Goal: Information Seeking & Learning: Learn about a topic

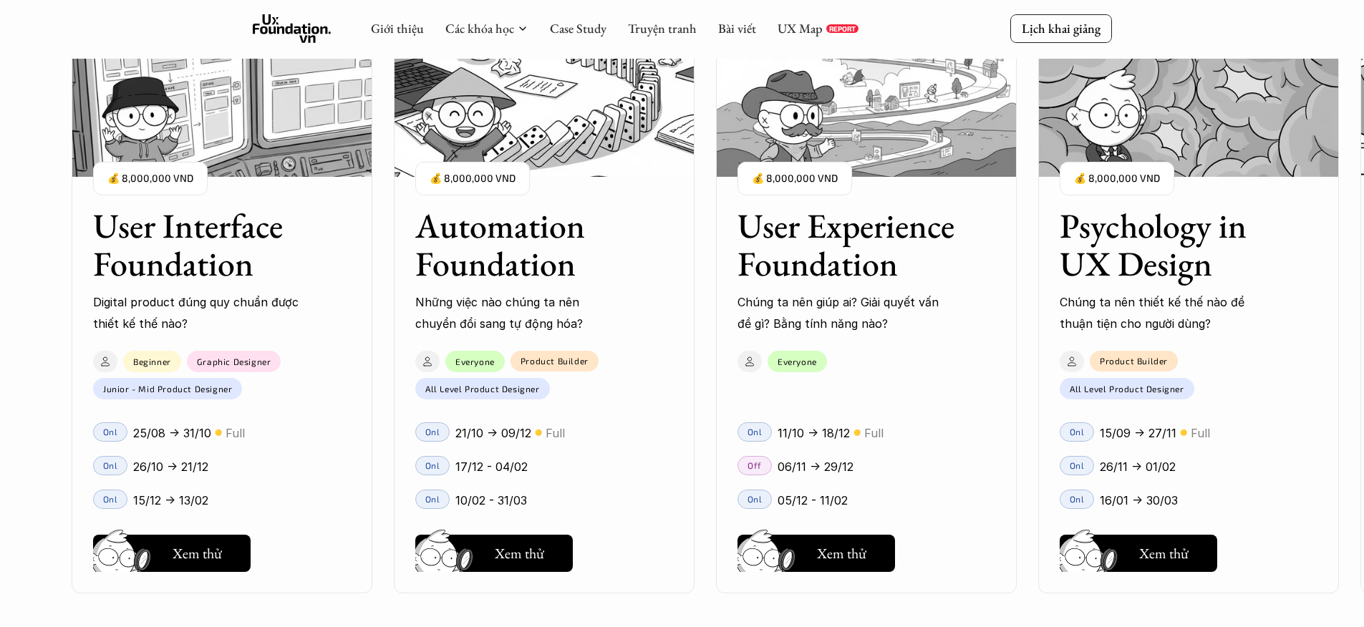
scroll to position [785, 0]
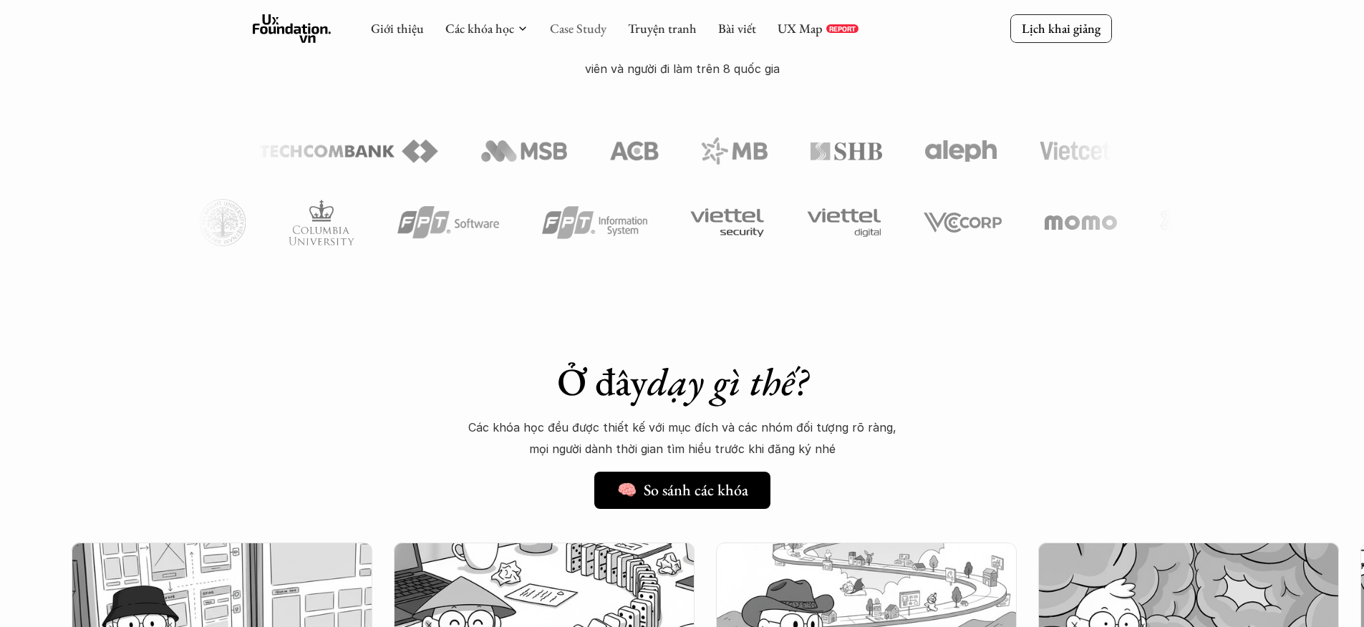
click at [594, 28] on link "Case Study" at bounding box center [578, 28] width 57 height 16
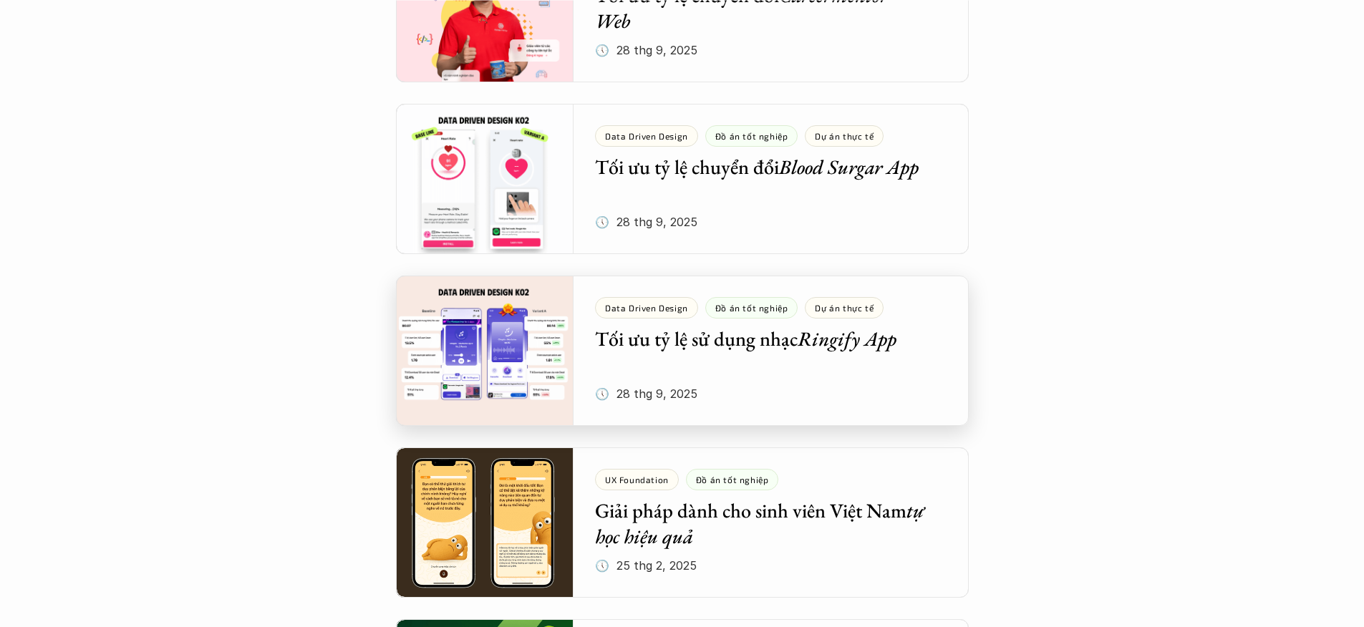
scroll to position [467, 0]
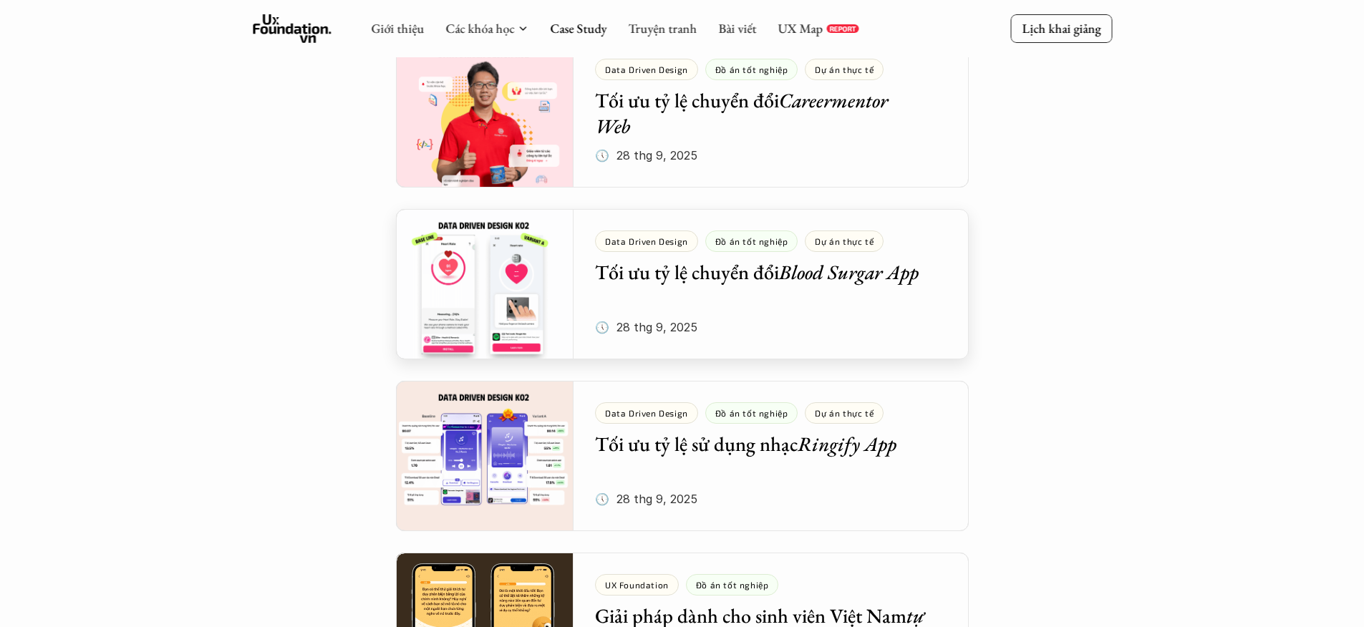
click at [852, 337] on div at bounding box center [682, 284] width 573 height 150
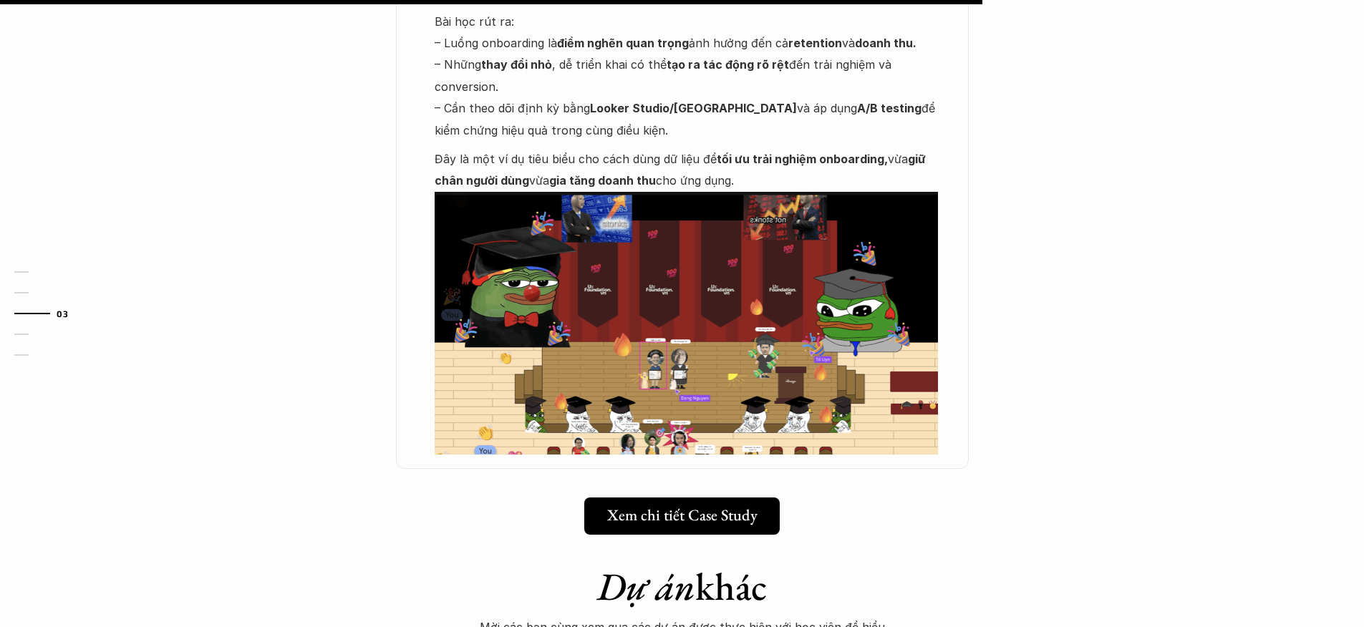
scroll to position [1493, 0]
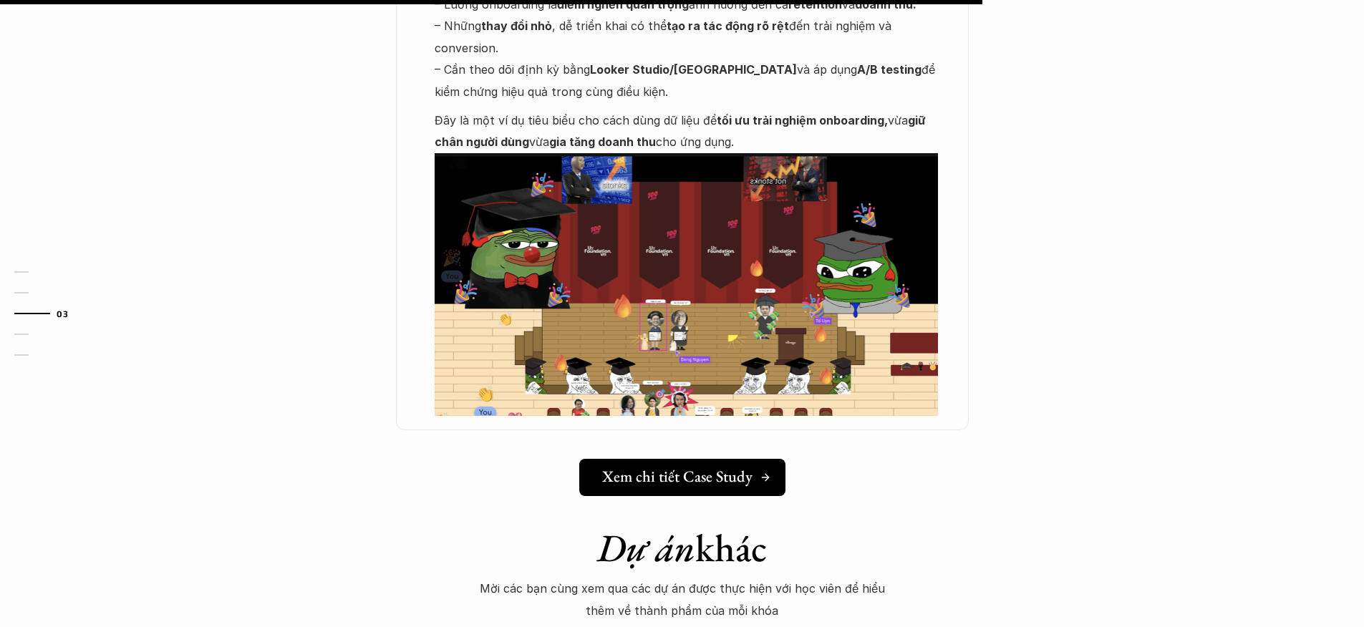
click at [688, 468] on h5 "Xem chi tiết Case Study" at bounding box center [677, 477] width 150 height 19
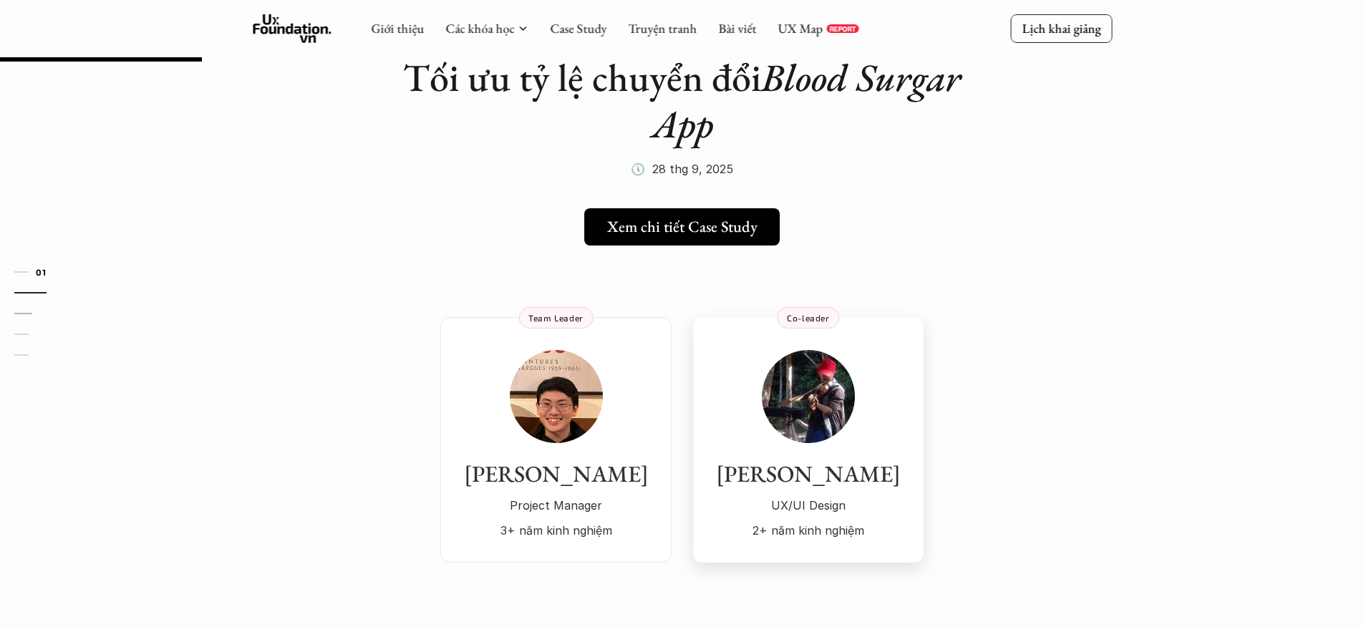
scroll to position [0, 0]
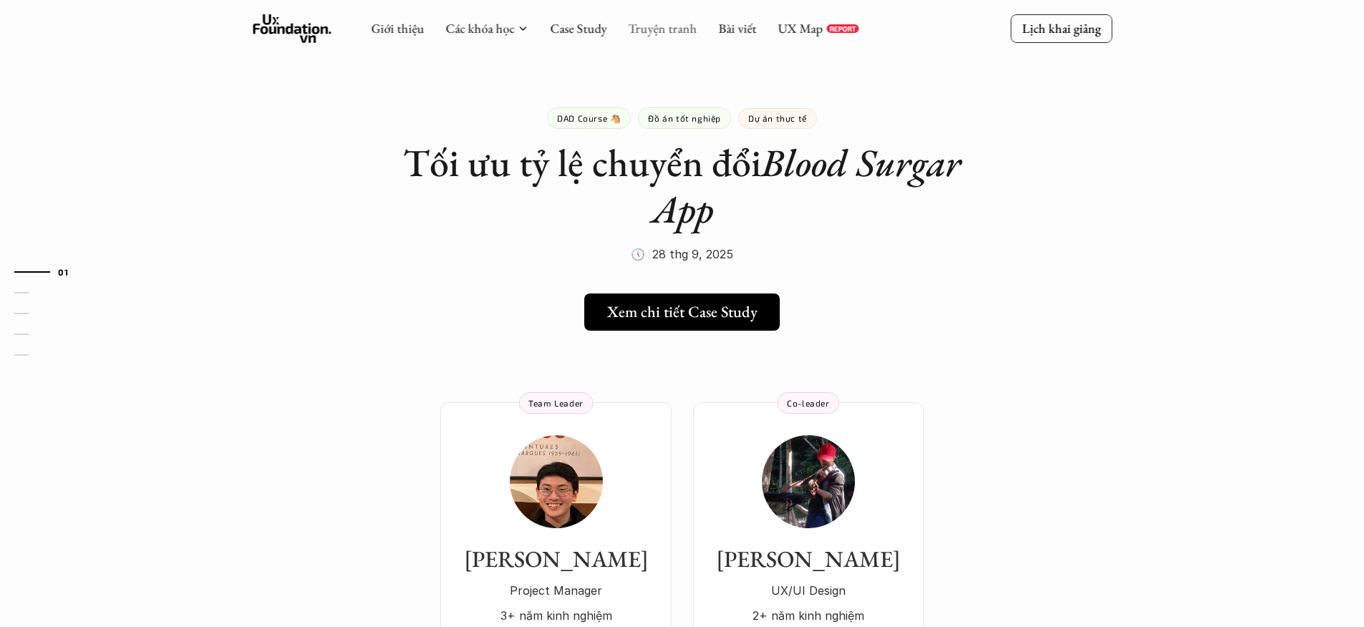
click at [660, 33] on link "Truyện tranh" at bounding box center [662, 28] width 69 height 16
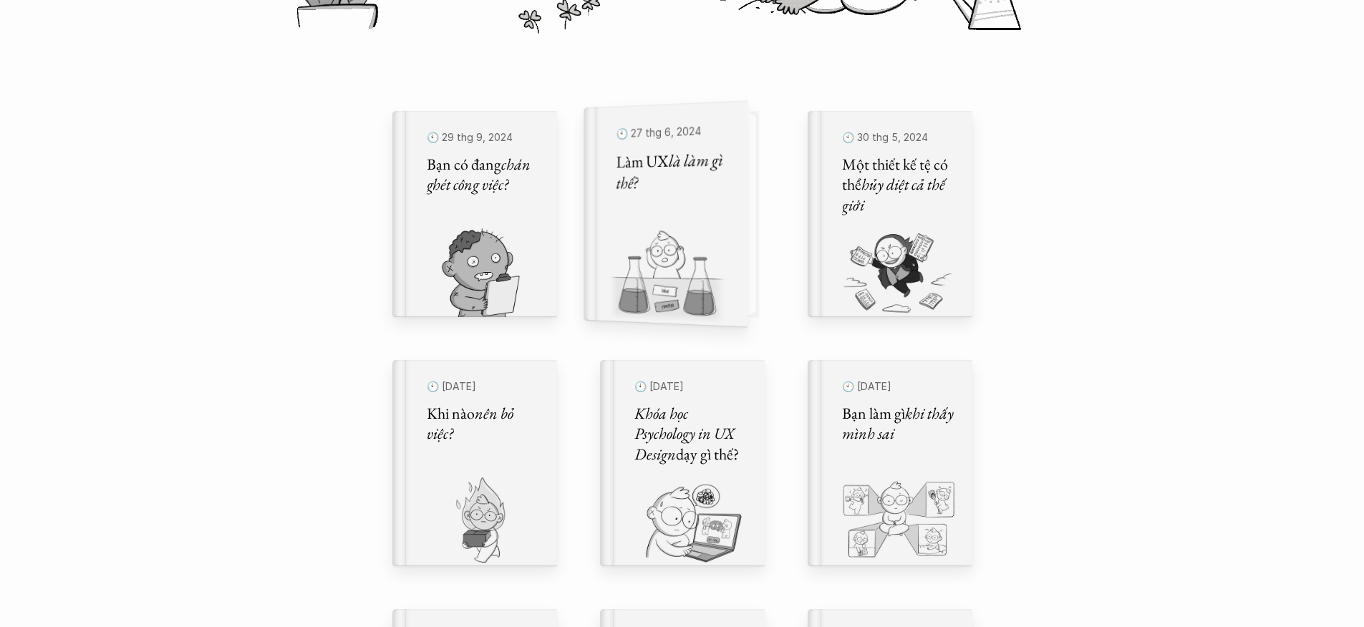
scroll to position [444, 0]
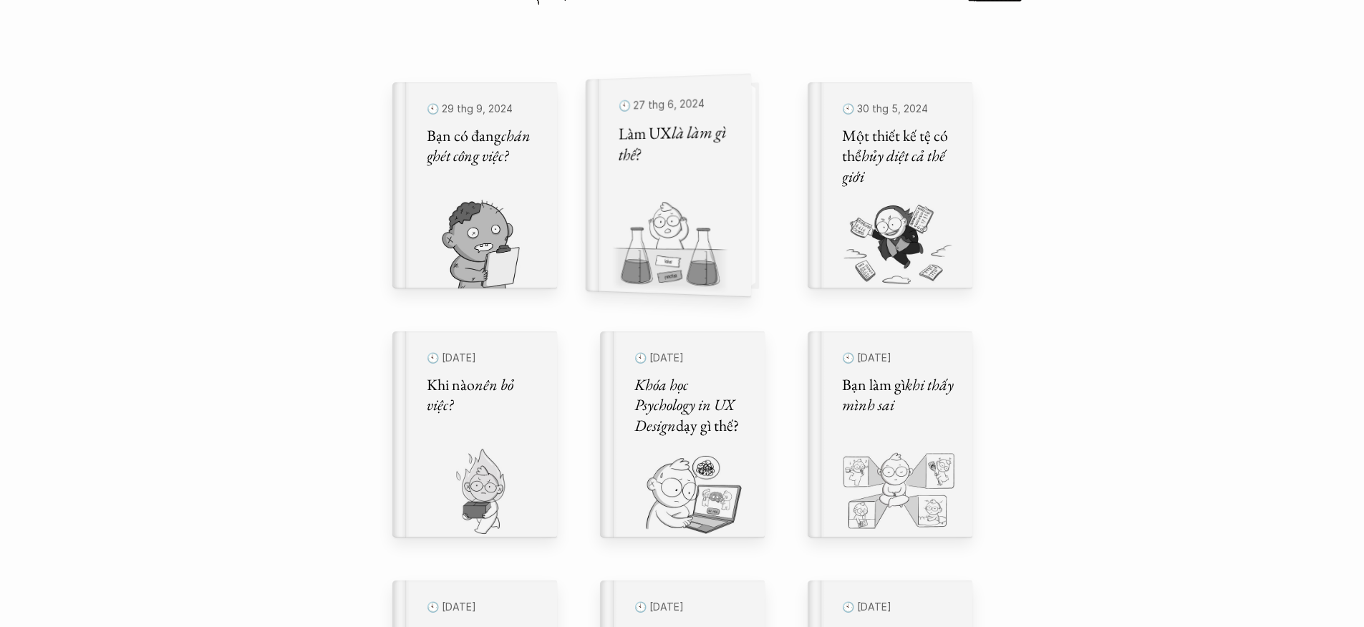
click at [710, 270] on img at bounding box center [659, 248] width 148 height 97
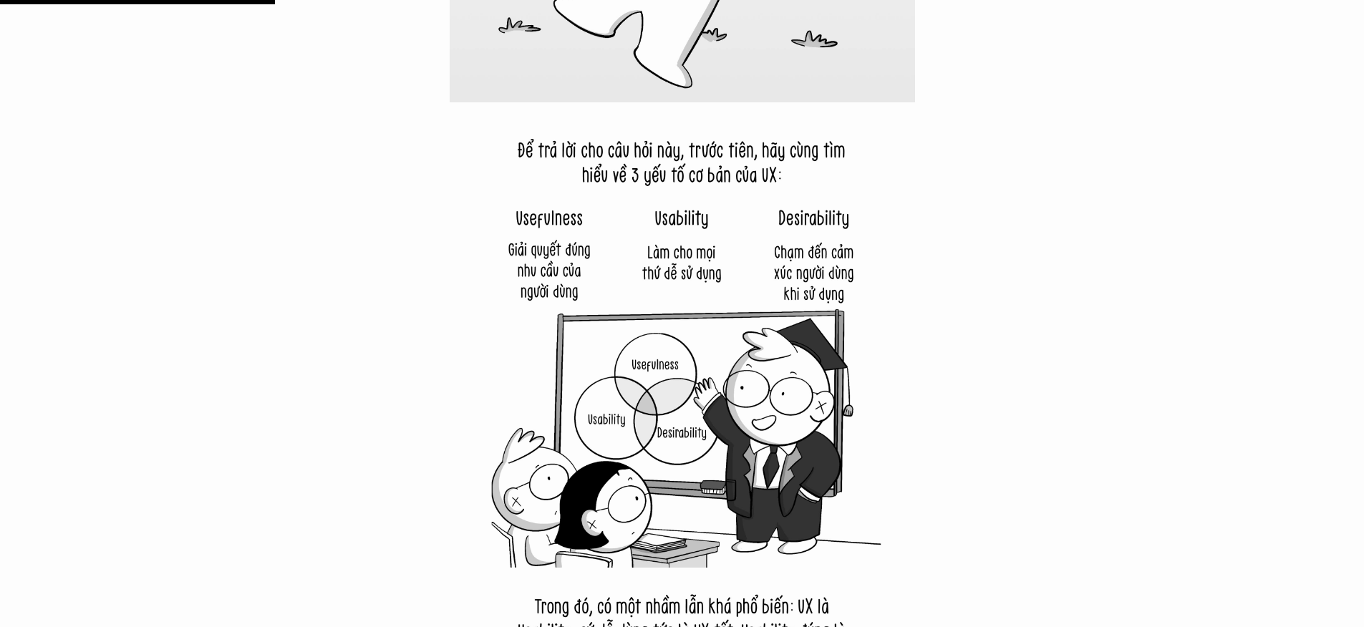
scroll to position [3467, 0]
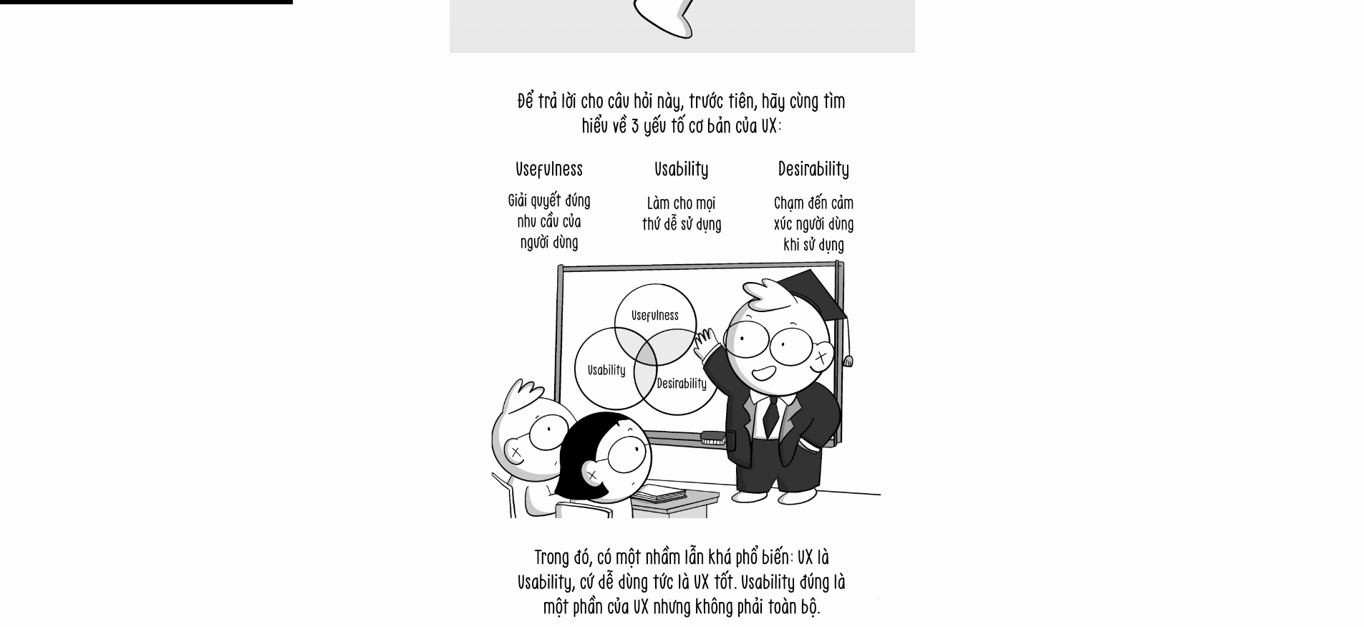
drag, startPoint x: 518, startPoint y: 315, endPoint x: 509, endPoint y: 1, distance: 314.6
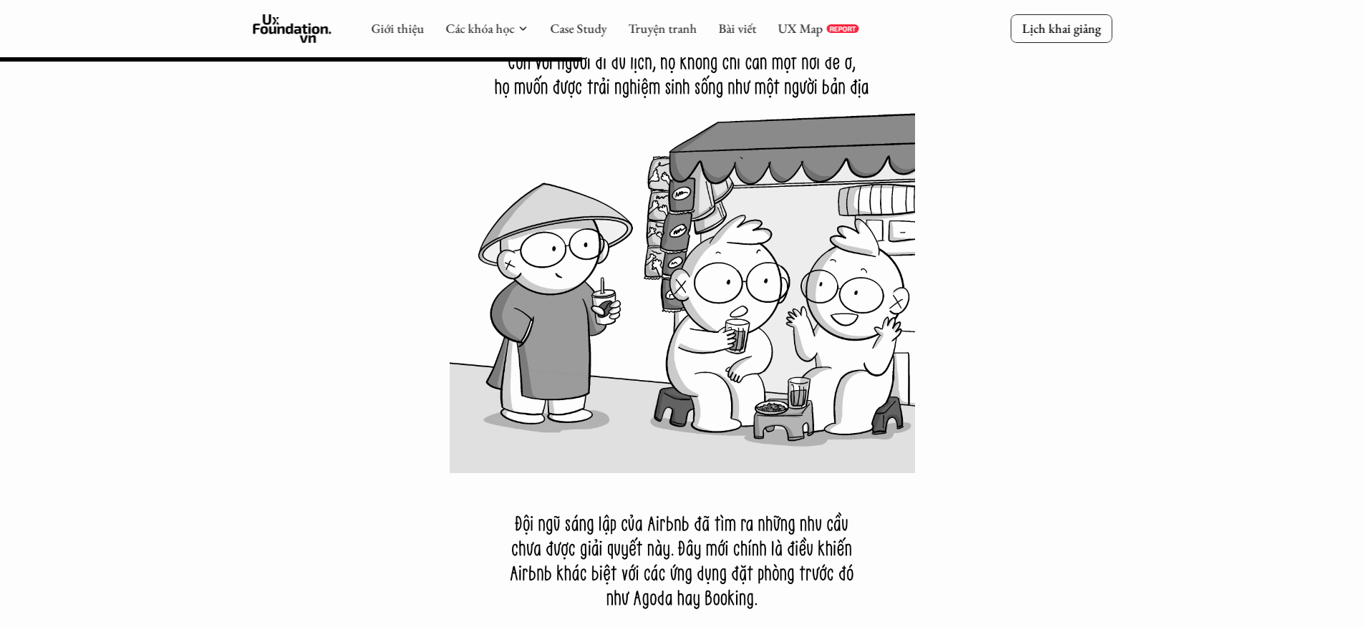
scroll to position [6083, 0]
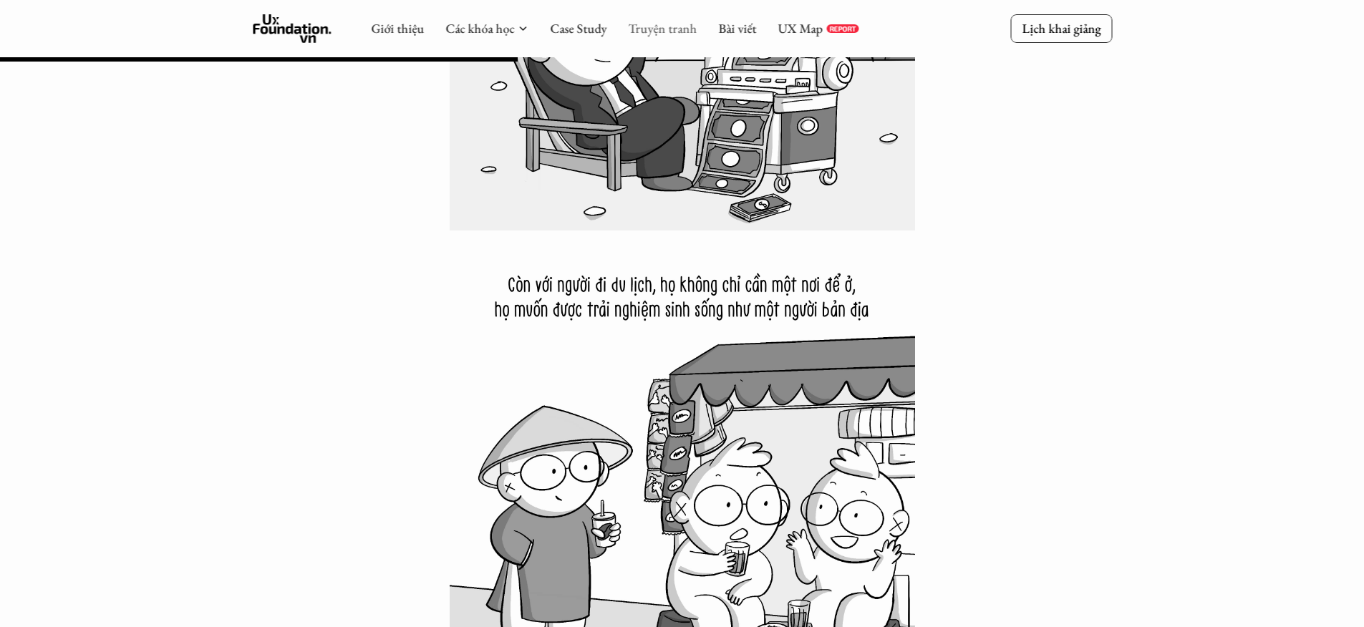
click at [664, 25] on link "Truyện tranh" at bounding box center [662, 28] width 69 height 16
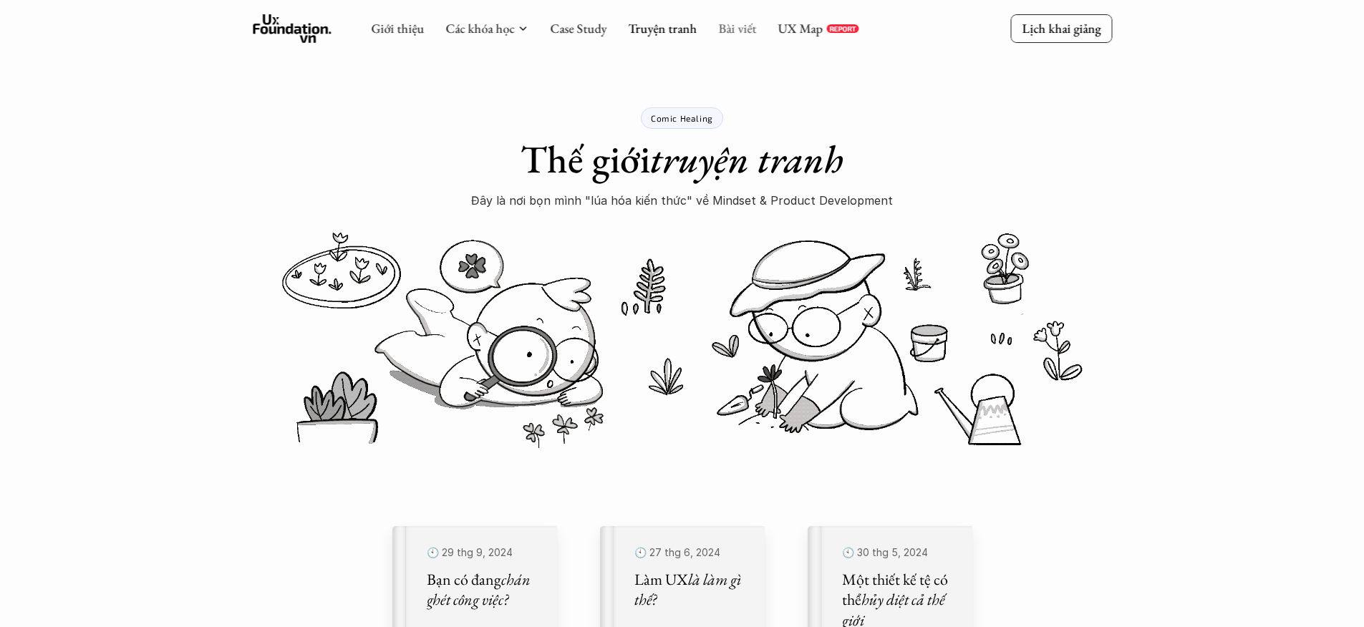
click at [746, 27] on link "Bài viết" at bounding box center [737, 28] width 38 height 16
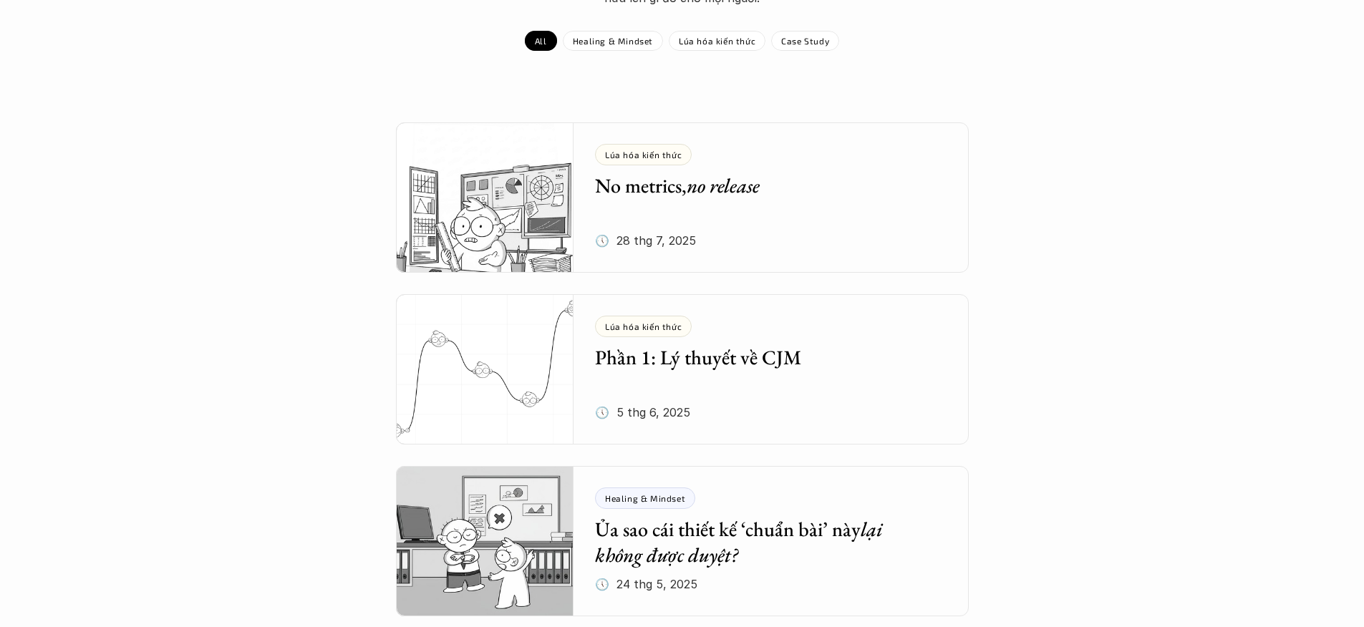
scroll to position [203, 0]
click at [872, 234] on div "Lúa hóa kiến thức No metrics, no release 🕔 [DATE]" at bounding box center [782, 197] width 374 height 150
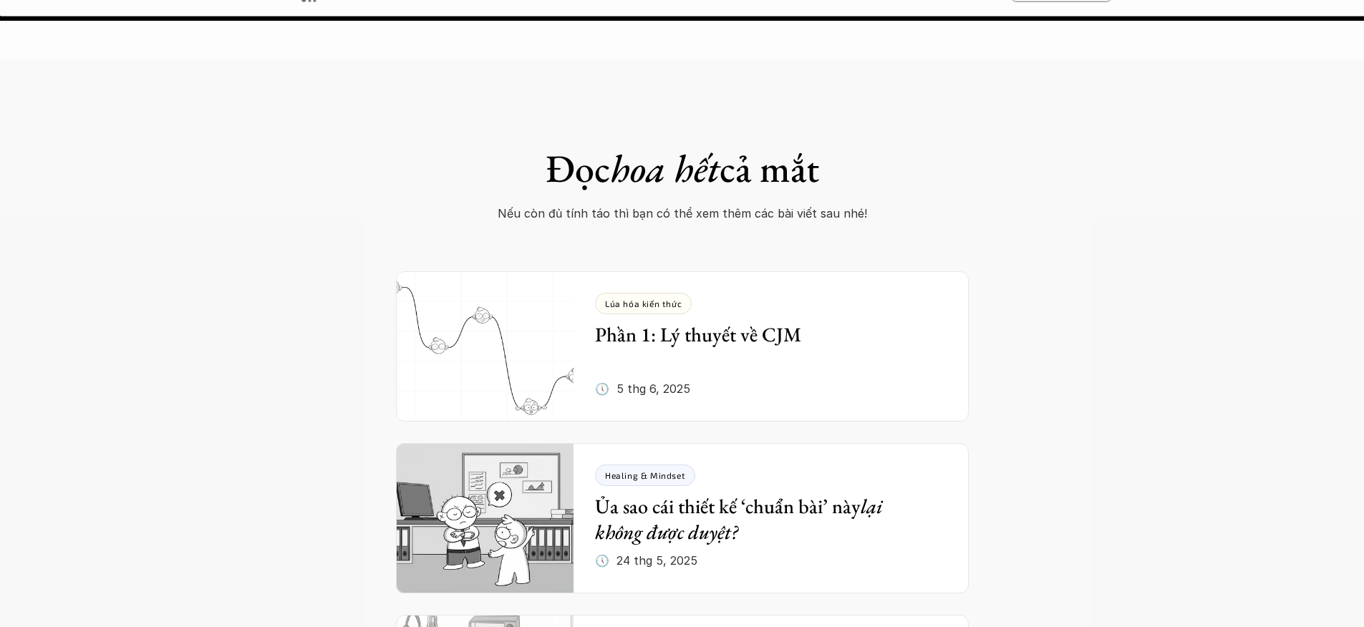
scroll to position [4856, 0]
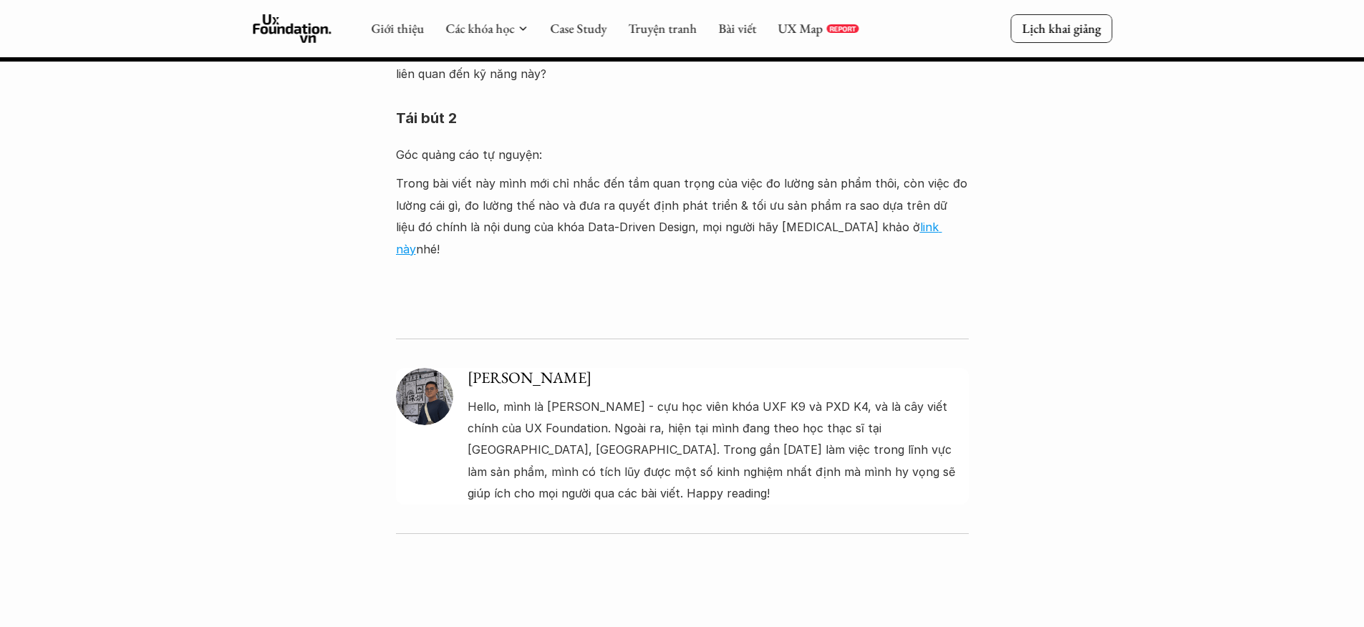
click at [421, 368] on img at bounding box center [424, 396] width 57 height 57
click at [494, 368] on h5 "[PERSON_NAME]" at bounding box center [718, 378] width 501 height 21
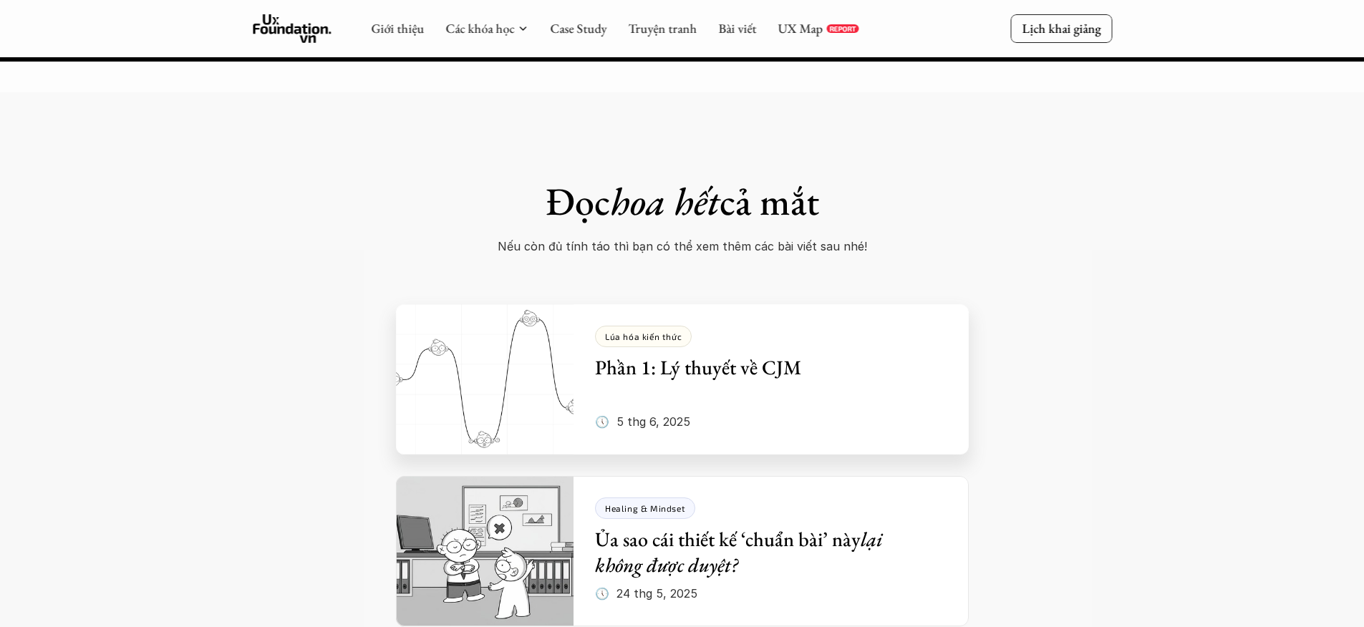
scroll to position [5386, 0]
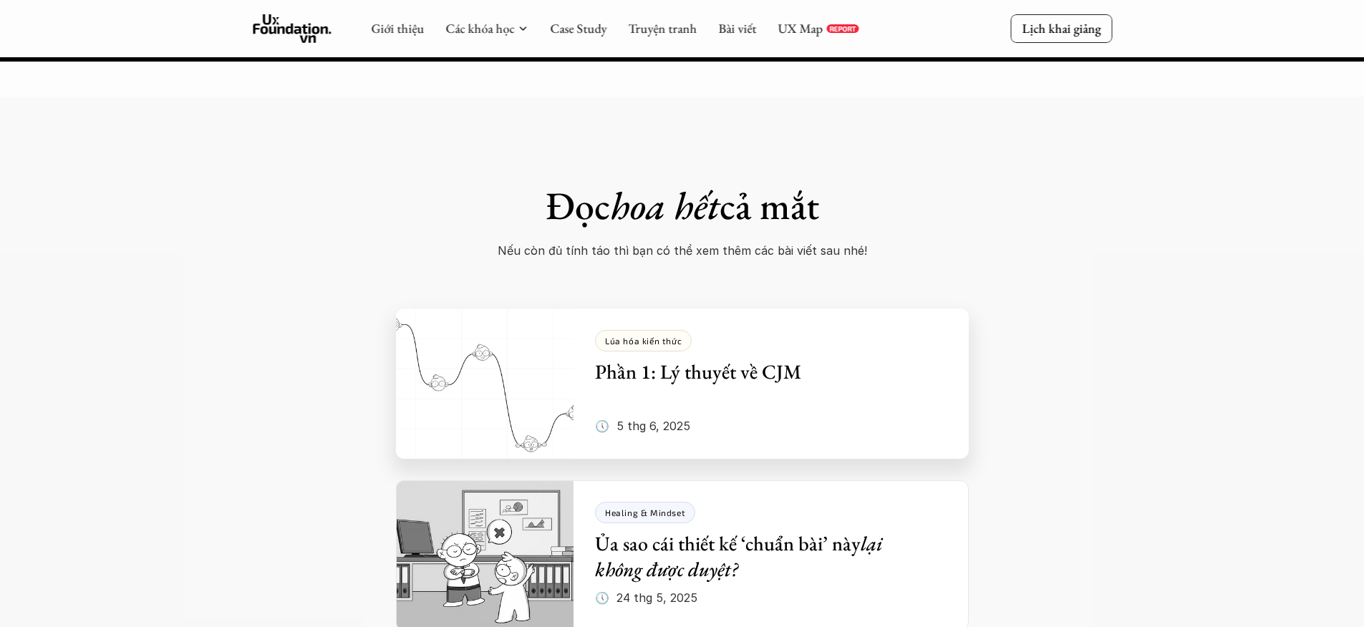
click at [725, 317] on div "Lúa hóa kiến thức Phần 1: Lý thuyết về CJM 🕔 [DATE]" at bounding box center [782, 384] width 374 height 150
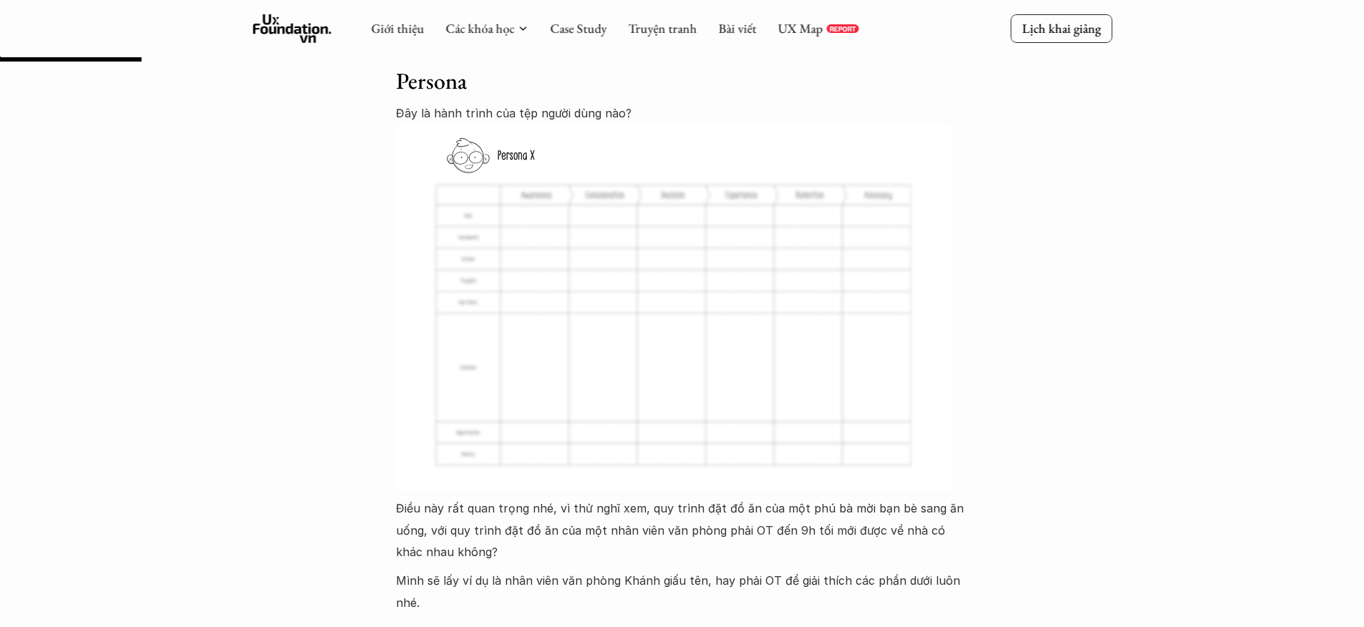
scroll to position [1758, 0]
